Goal: Submit feedback/report problem: Provide input to the site owners about the experience or issues

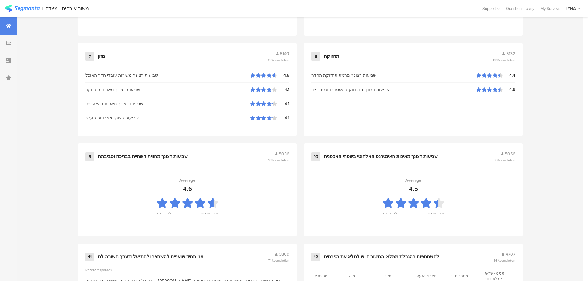
scroll to position [587, 0]
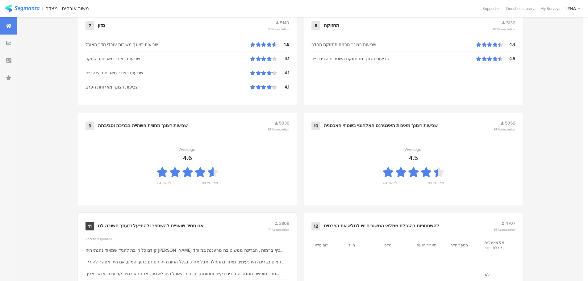
click at [161, 223] on div "אנו תמיד שואפים להשתפר ולהתייעל ודעתך חשובה לנו" at bounding box center [151, 226] width 106 height 6
